Goal: Information Seeking & Learning: Learn about a topic

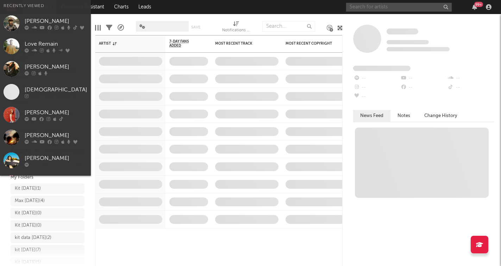
click at [367, 9] on input "text" at bounding box center [399, 7] width 106 height 9
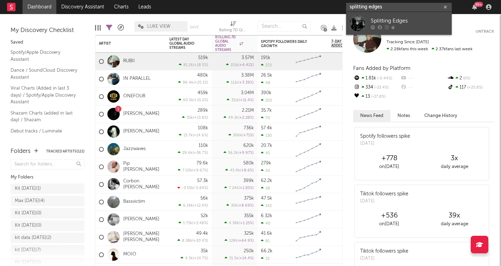
type input "splitting edges"
click at [382, 25] on icon at bounding box center [380, 27] width 4 height 4
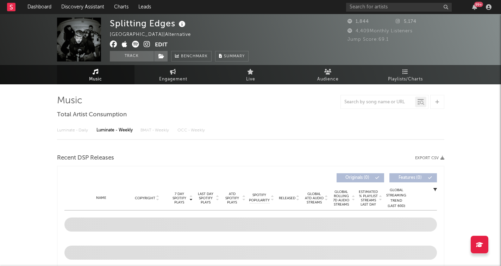
select select "6m"
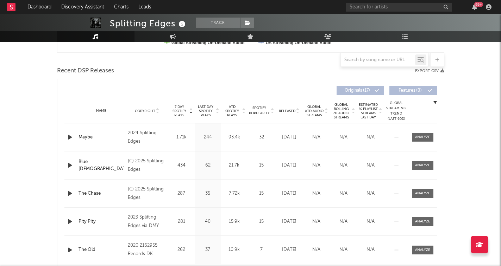
scroll to position [235, 0]
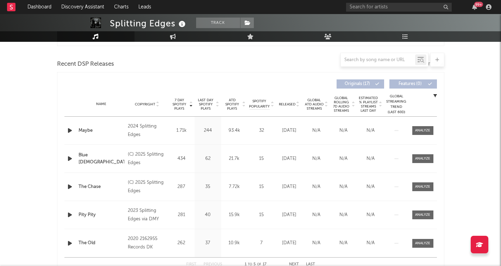
click at [70, 128] on icon "button" at bounding box center [69, 130] width 7 height 9
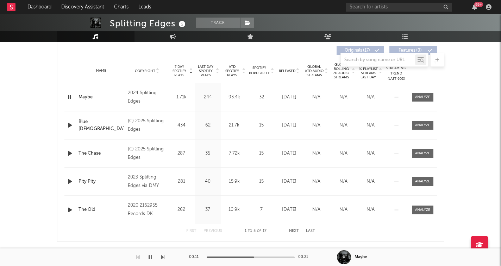
scroll to position [269, 0]
click at [70, 98] on icon "button" at bounding box center [69, 97] width 7 height 9
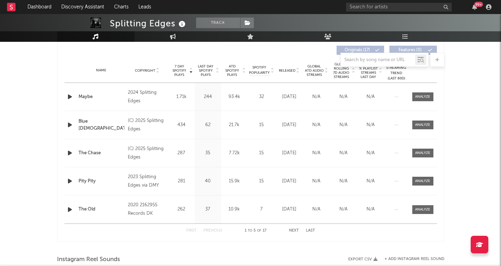
click at [70, 212] on icon "button" at bounding box center [69, 210] width 7 height 9
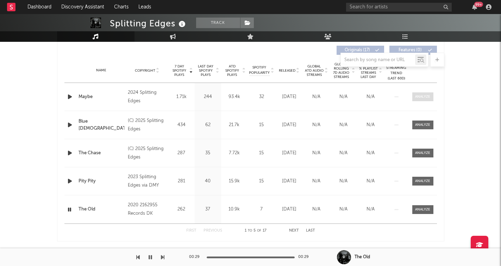
click at [420, 99] on div at bounding box center [422, 96] width 15 height 5
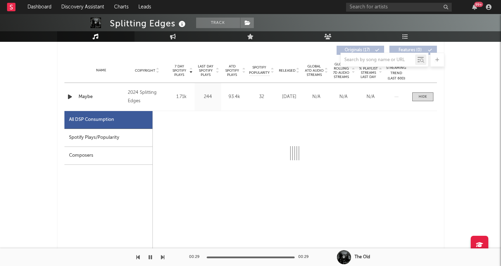
select select "1w"
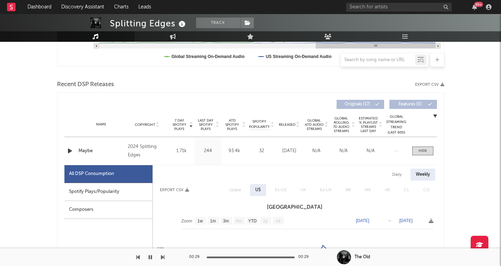
scroll to position [218, 0]
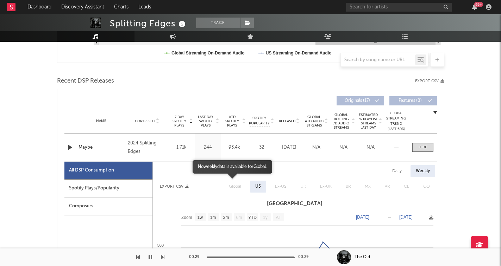
click at [239, 186] on span "Global" at bounding box center [235, 187] width 26 height 12
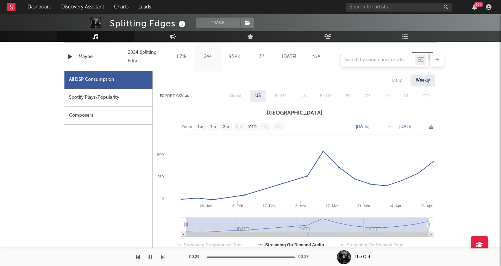
scroll to position [310, 0]
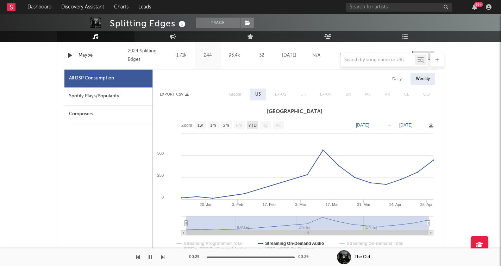
click at [257, 125] on rect at bounding box center [252, 125] width 11 height 8
select select "YTD"
click at [280, 127] on text "All" at bounding box center [277, 125] width 5 height 5
click at [202, 127] on text "1w" at bounding box center [200, 125] width 6 height 5
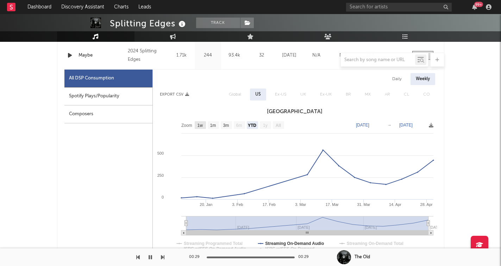
select select "1w"
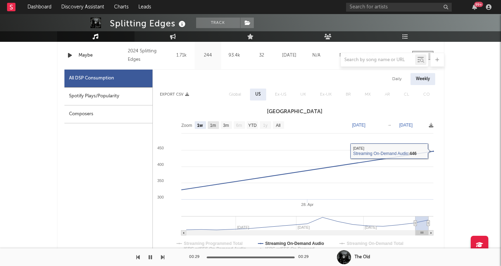
click at [212, 126] on text "1m" at bounding box center [213, 125] width 6 height 5
select select "1m"
